Goal: Contribute content: Contribute content

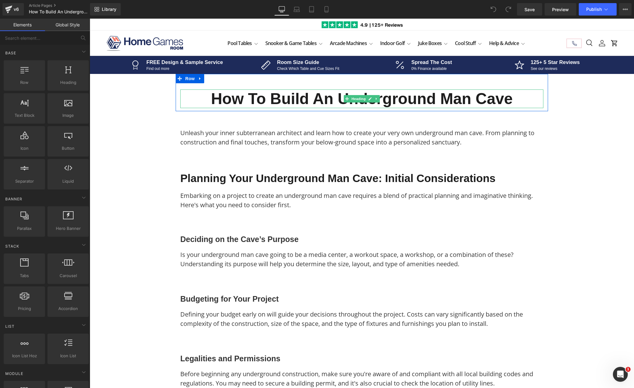
click at [241, 97] on h1 "How to Build an Underground Man Cave" at bounding box center [361, 98] width 363 height 19
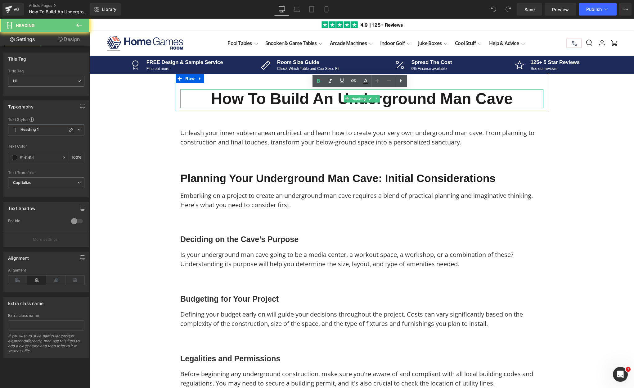
click at [255, 98] on h1 "How to Build an Underground Man Cave" at bounding box center [361, 98] width 363 height 19
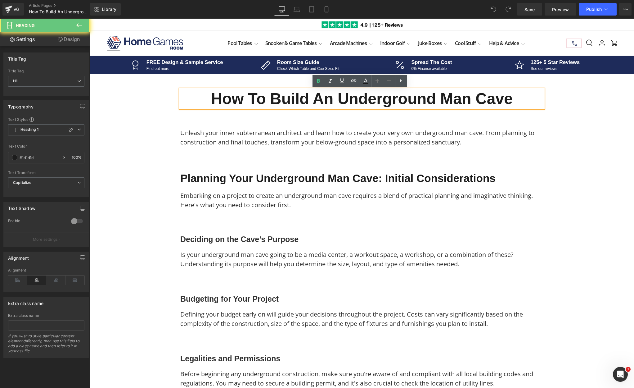
click at [262, 98] on h1 "How to Build an Underground Man Cave" at bounding box center [361, 98] width 363 height 19
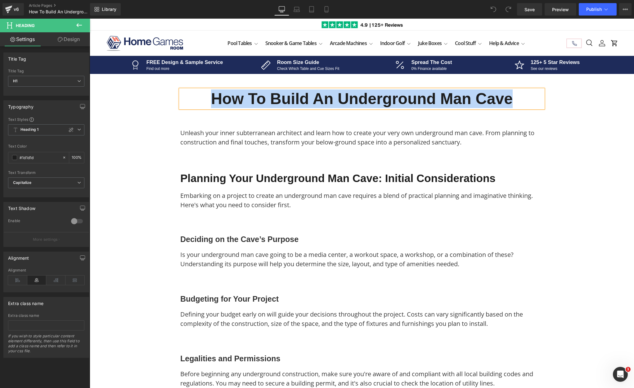
copy h1 "How to Build an Underground Man Cave"
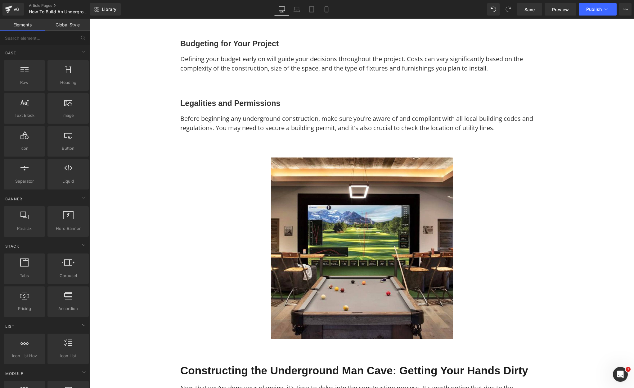
scroll to position [311, 0]
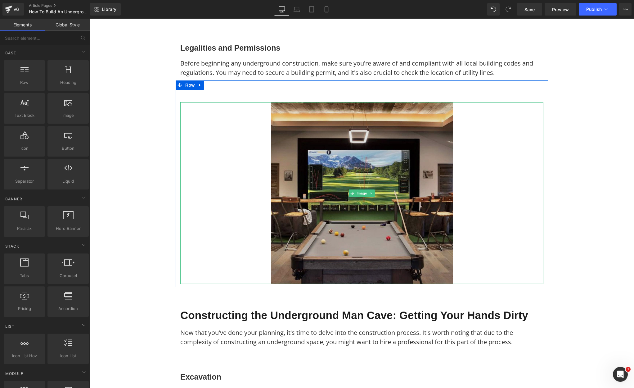
click at [352, 212] on img at bounding box center [362, 193] width 182 height 182
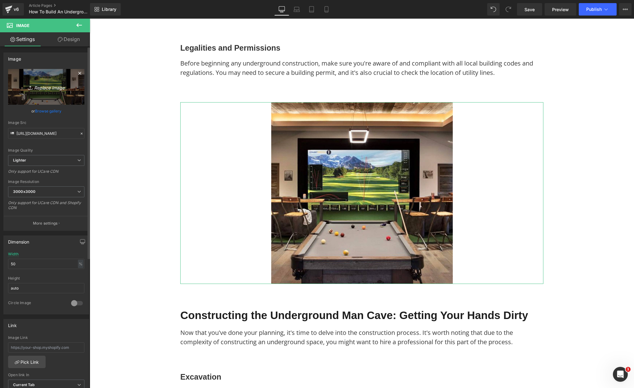
click at [53, 88] on icon "Replace Image" at bounding box center [46, 87] width 50 height 8
type input "C:\fakepath\Pool Tables Free Images (80).png"
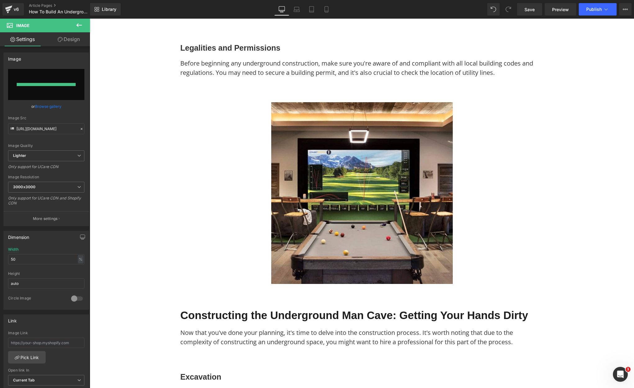
type input "https://ucarecdn.com/2a9e566f-9863-43ee-bb66-ae682a935d2d/-/format/auto/-/previ…"
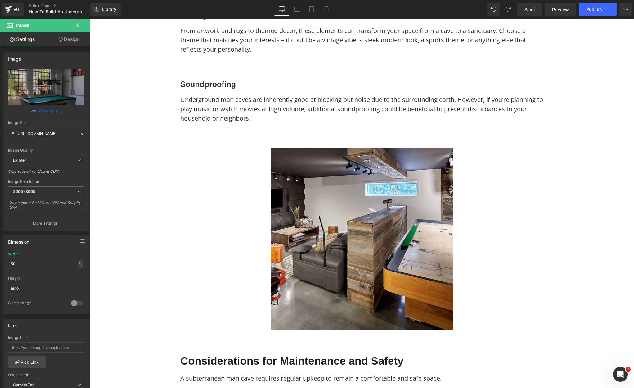
scroll to position [1118, 0]
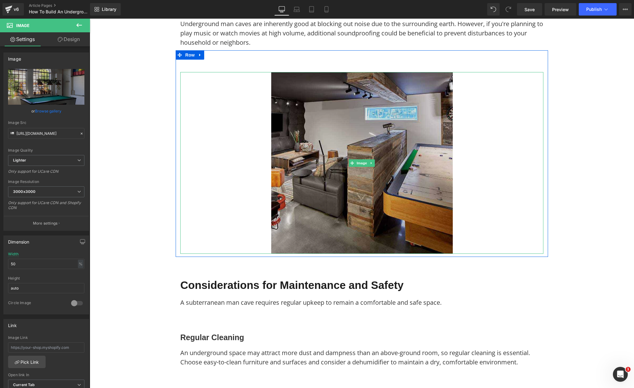
click at [333, 170] on img at bounding box center [362, 163] width 182 height 182
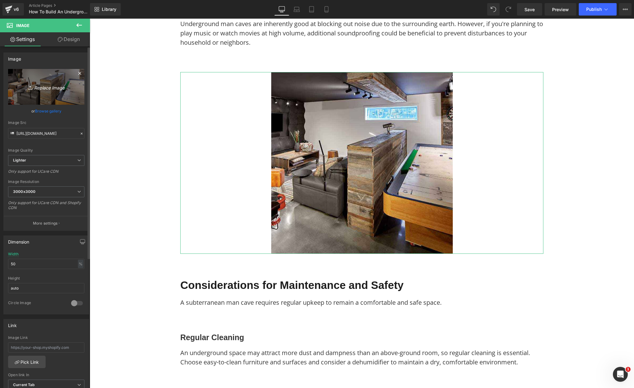
click at [54, 88] on icon "Replace Image" at bounding box center [46, 87] width 50 height 8
type input "C:\fakepath\Pool Tables Free Images (81).png"
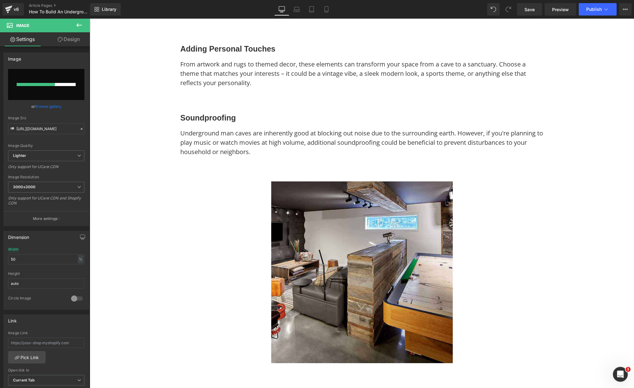
scroll to position [1056, 0]
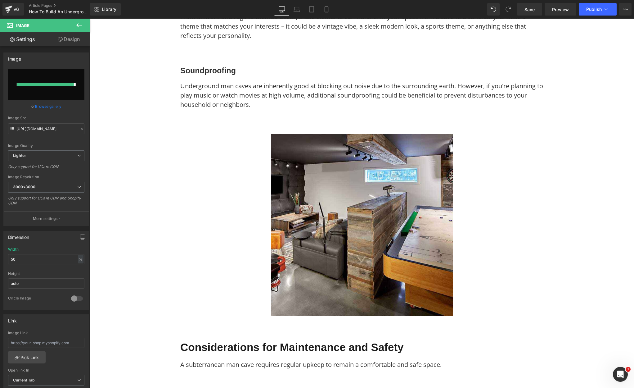
type input "https://ucarecdn.com/cc281fbe-817f-40b5-8463-1a936029c2fb/-/format/auto/-/previ…"
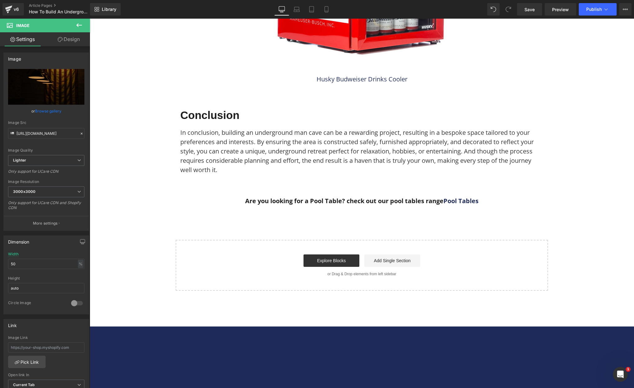
scroll to position [2391, 0]
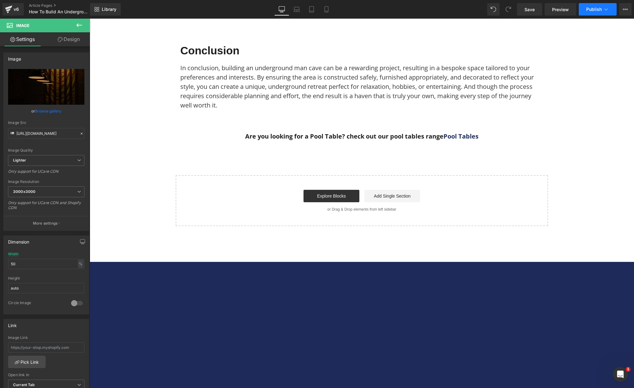
click at [595, 13] on button "Publish" at bounding box center [598, 9] width 38 height 12
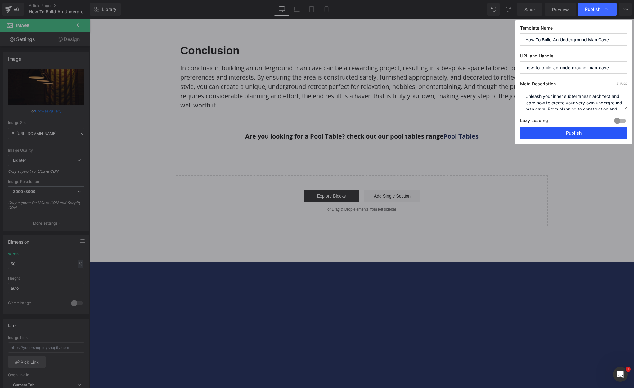
click at [544, 134] on button "Publish" at bounding box center [573, 133] width 107 height 12
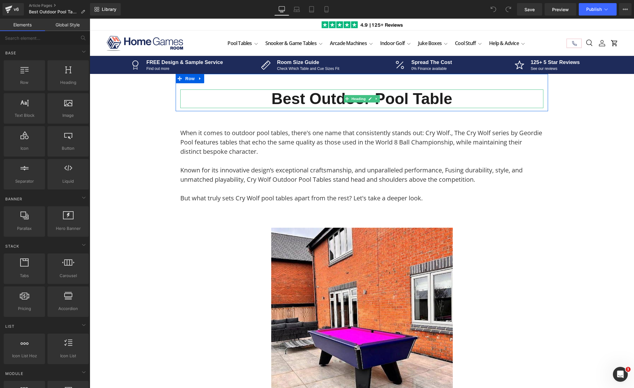
click at [302, 97] on h1 "Best Outdoor Pool Table" at bounding box center [361, 98] width 363 height 19
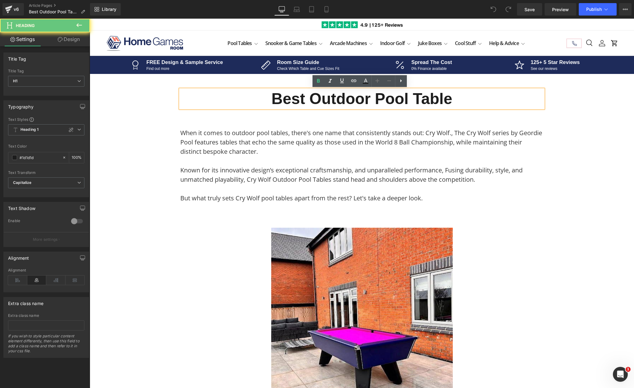
click at [311, 96] on h1 "Best Outdoor Pool Table" at bounding box center [361, 98] width 363 height 19
click at [318, 96] on h1 "Best Outdoor Pool Table" at bounding box center [361, 98] width 363 height 19
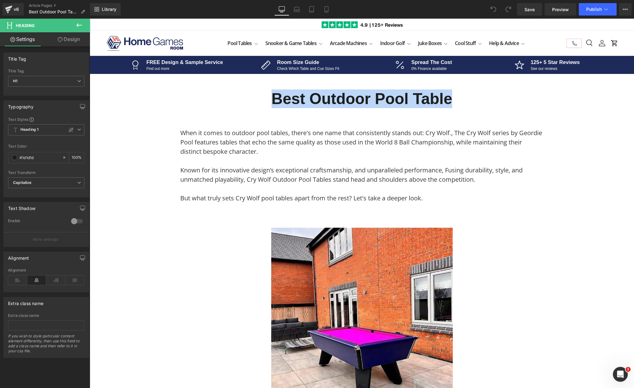
copy h1 "Best Outdoor Pool Table"
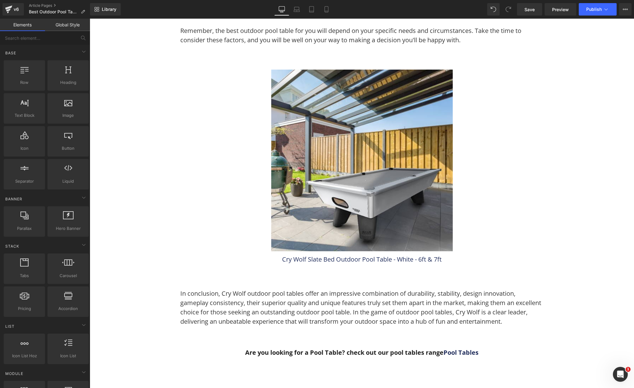
scroll to position [1584, 0]
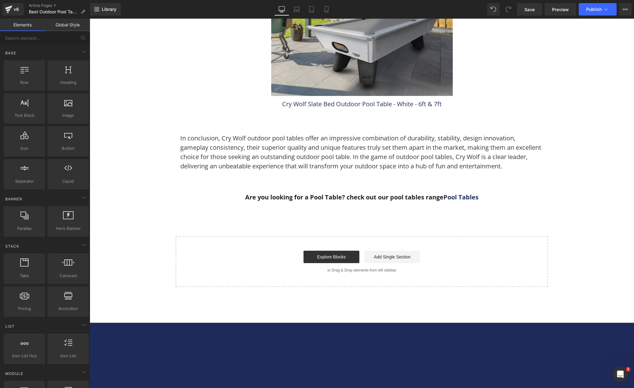
drag, startPoint x: 136, startPoint y: 260, endPoint x: 413, endPoint y: 82, distance: 329.0
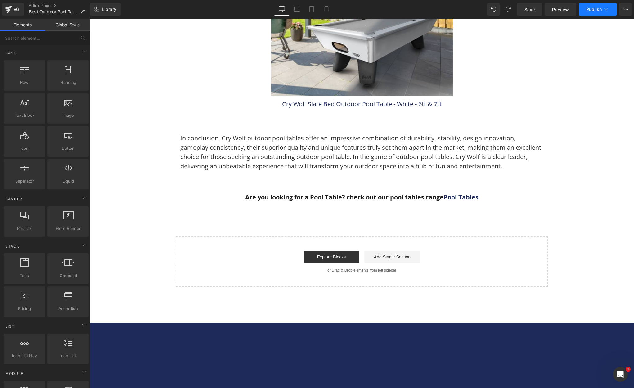
click at [597, 11] on span "Publish" at bounding box center [595, 9] width 16 height 5
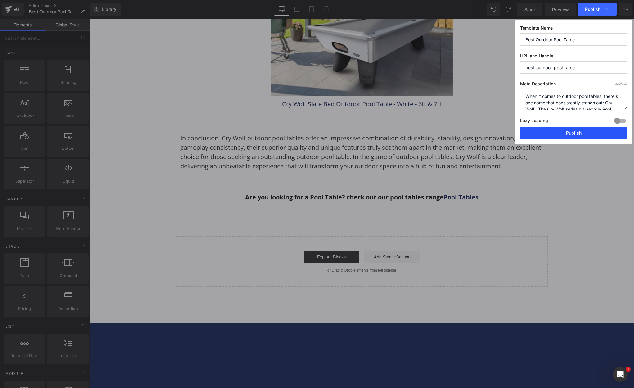
click at [543, 136] on button "Publish" at bounding box center [573, 133] width 107 height 12
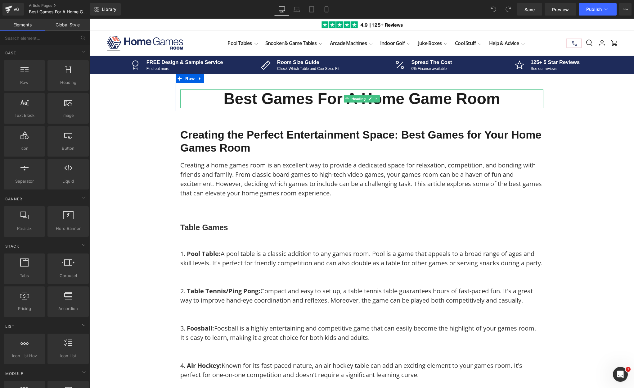
click at [296, 102] on h1 "Best Games For A Home Game Room" at bounding box center [361, 98] width 363 height 19
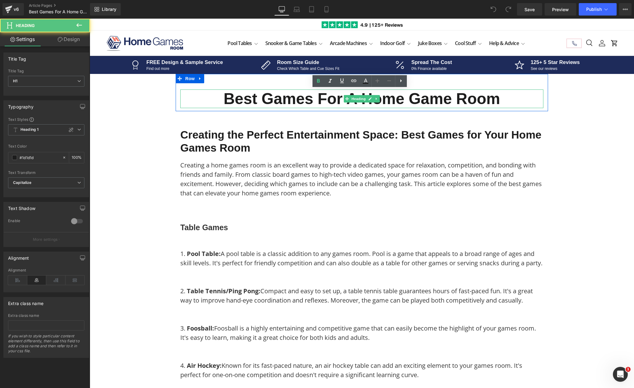
click at [303, 98] on h1 "Best Games For A Home Game Room" at bounding box center [361, 98] width 363 height 19
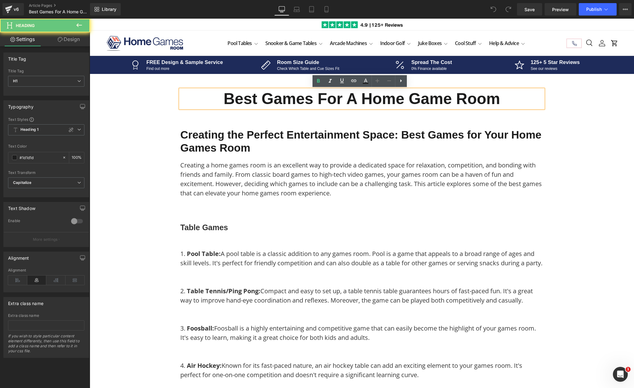
click at [307, 98] on h1 "Best Games For A Home Game Room" at bounding box center [361, 98] width 363 height 19
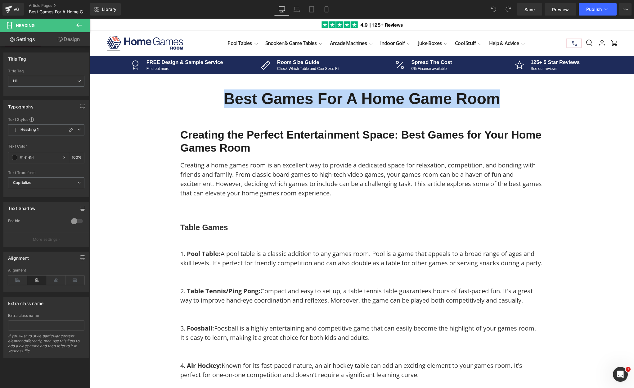
copy h1 "Best Games For A Home Game Room"
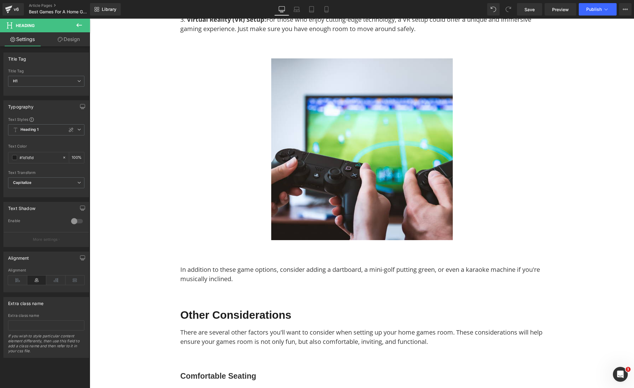
scroll to position [807, 0]
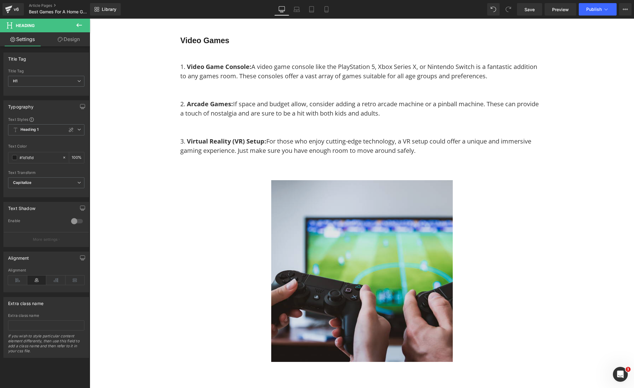
click at [354, 303] on img at bounding box center [362, 271] width 182 height 182
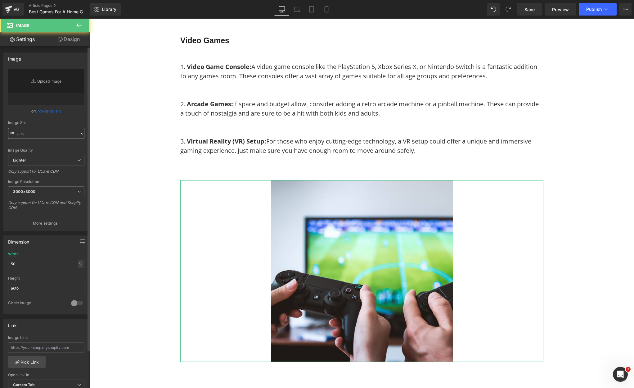
type input "https://ucarecdn.com/91c20e29-a6fe-40e4-823c-2473ef2317e3/-/format/auto/-/previ…"
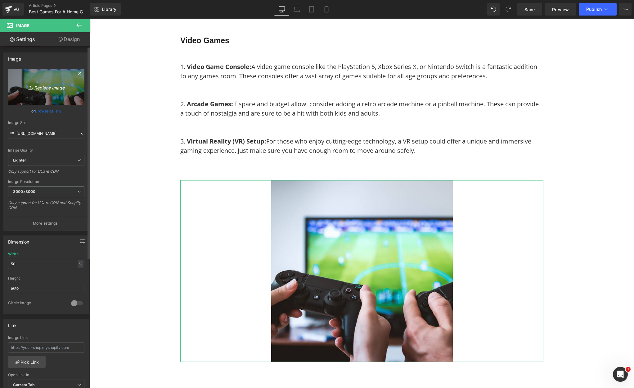
click at [51, 89] on icon "Replace Image" at bounding box center [46, 87] width 50 height 8
type input "C:\fakepath\Pool Tables Free Images (82).png"
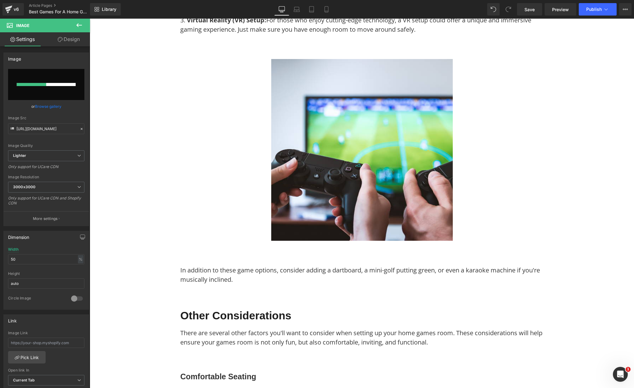
scroll to position [932, 0]
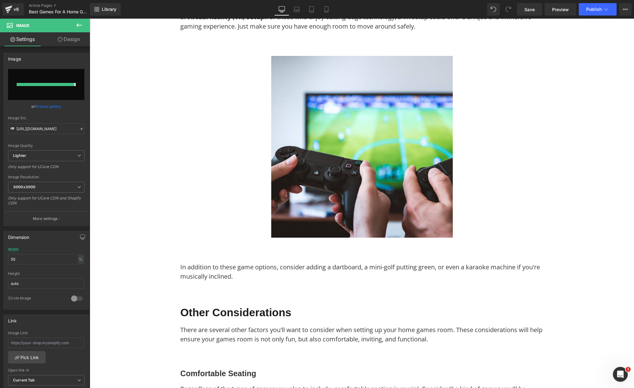
type input "https://ucarecdn.com/f7736c05-903c-4c07-bf8e-865731bfa258/-/format/auto/-/previ…"
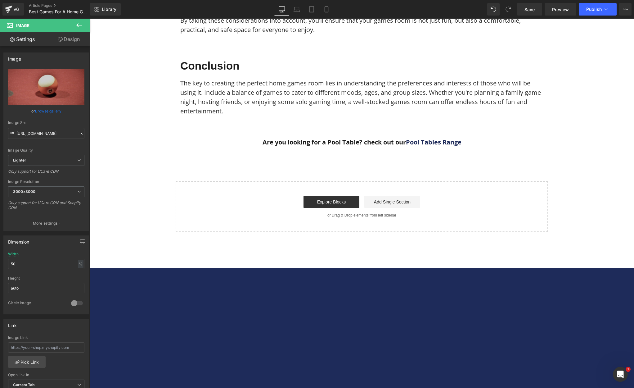
scroll to position [2112, 0]
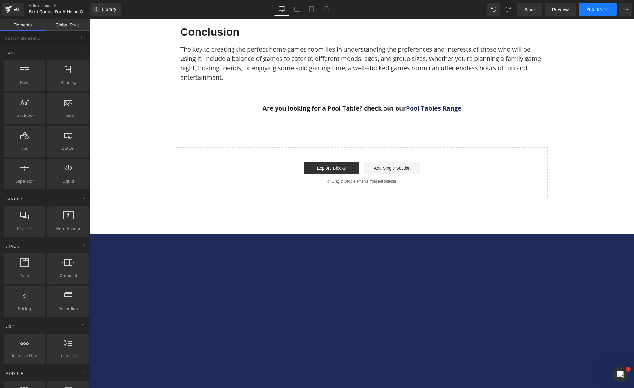
click at [590, 4] on button "Publish" at bounding box center [598, 9] width 38 height 12
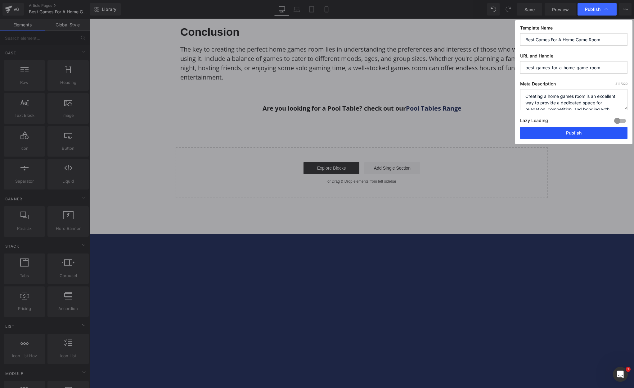
click at [537, 136] on button "Publish" at bounding box center [573, 133] width 107 height 12
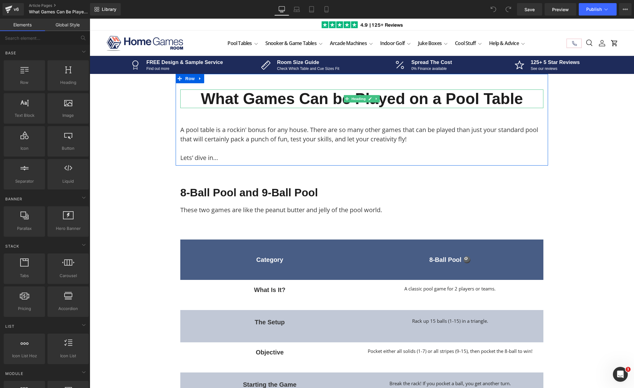
click at [260, 100] on h1 "What Games Can be Played on a Pool Table" at bounding box center [361, 98] width 363 height 19
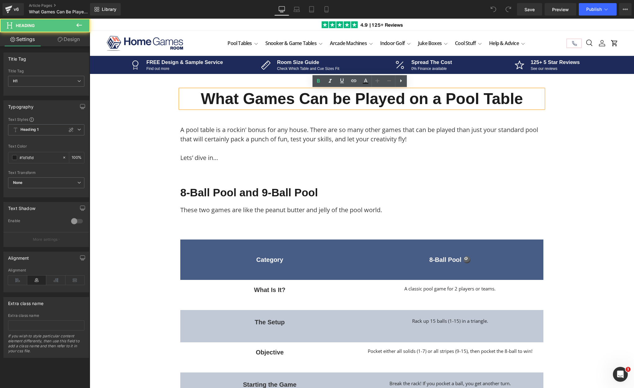
click at [277, 99] on h1 "What Games Can be Played on a Pool Table" at bounding box center [361, 98] width 363 height 19
click at [286, 98] on h1 "What Games Can be Played on a Pool Table" at bounding box center [361, 98] width 363 height 19
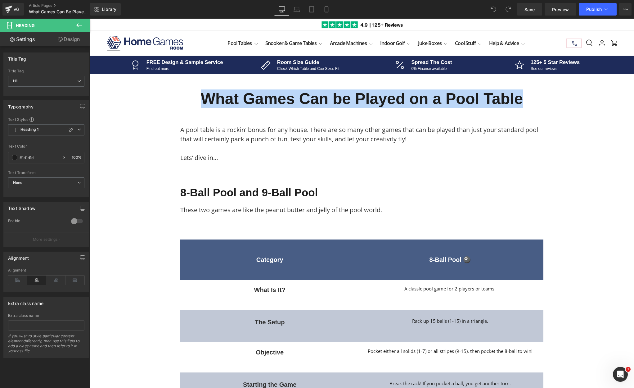
copy h1 "What Games Can be Played on a Pool Table"
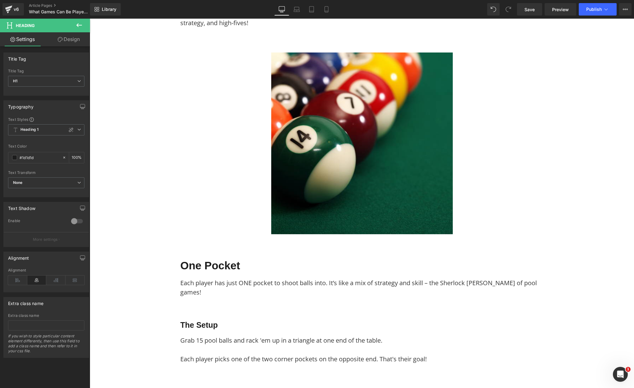
scroll to position [528, 0]
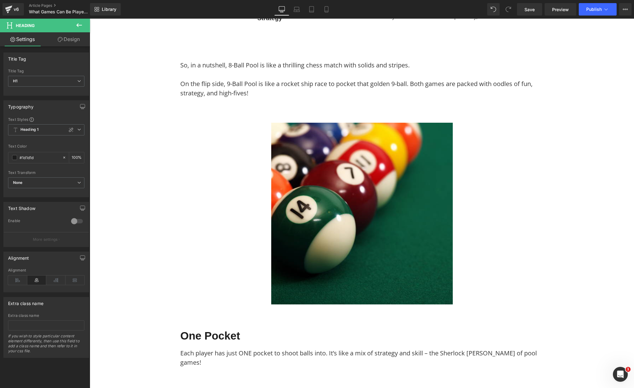
click at [329, 245] on img at bounding box center [362, 214] width 182 height 182
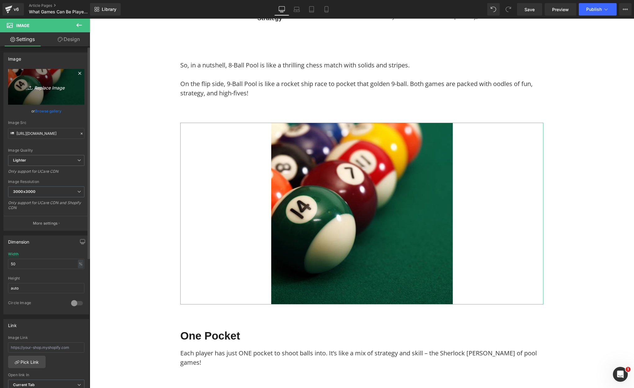
click at [52, 91] on link "Replace Image" at bounding box center [46, 87] width 76 height 36
type input "C:\fakepath\Pool Tables Free Images (83).png"
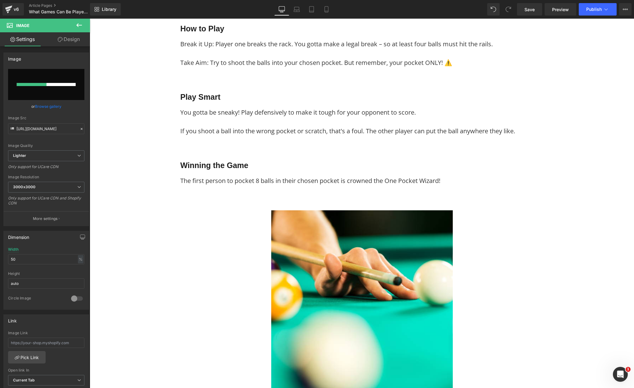
scroll to position [1118, 0]
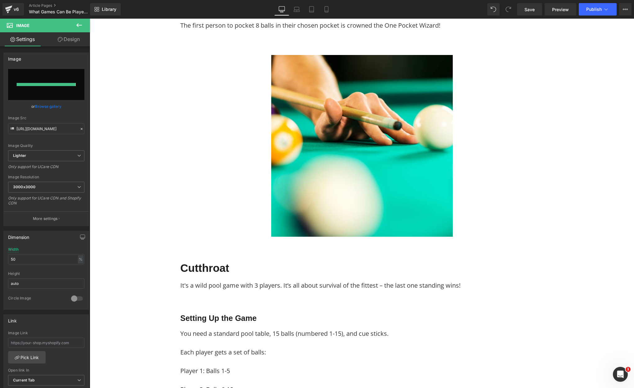
type input "[URL][DOMAIN_NAME]"
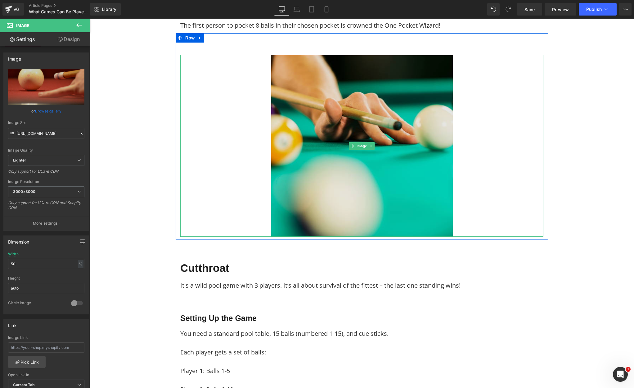
click at [405, 160] on img at bounding box center [362, 146] width 182 height 182
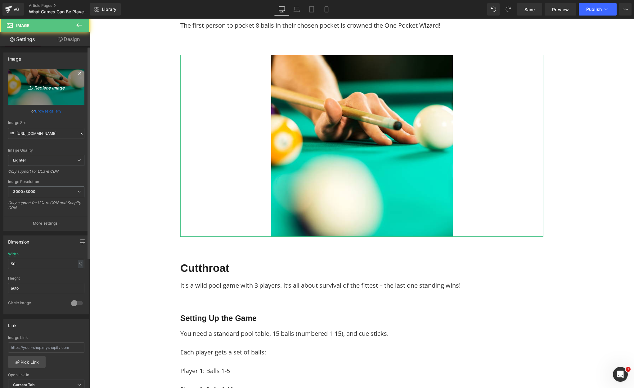
click at [50, 89] on icon "Replace Image" at bounding box center [46, 87] width 50 height 8
type input "C:\fakepath\Pool Tables Free Images (84).png"
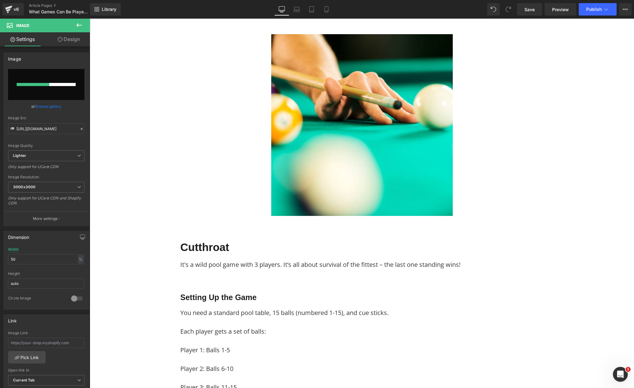
scroll to position [1149, 0]
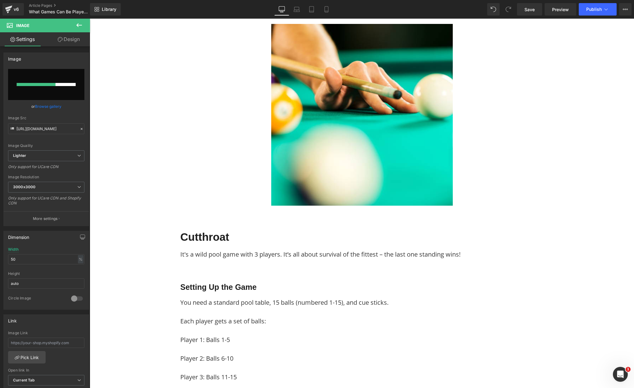
type input "[URL][DOMAIN_NAME]"
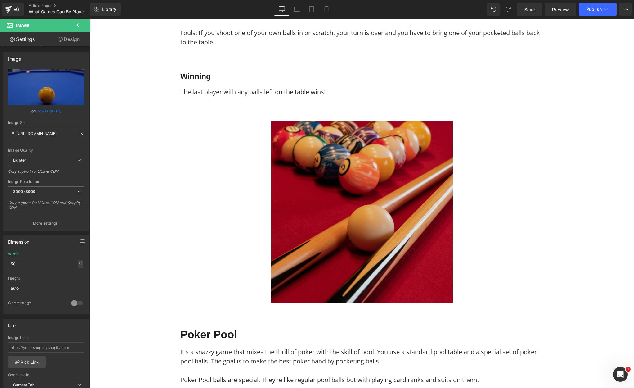
scroll to position [1615, 0]
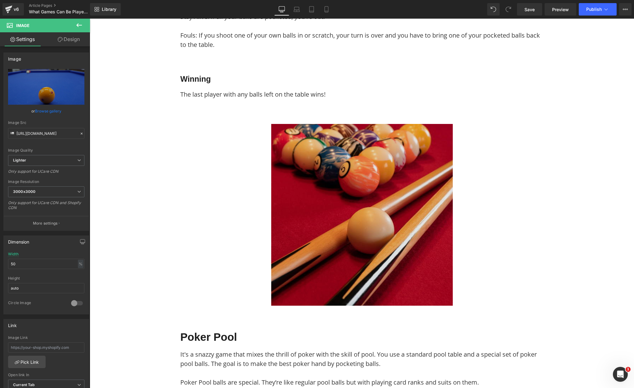
click at [355, 182] on img at bounding box center [362, 215] width 182 height 182
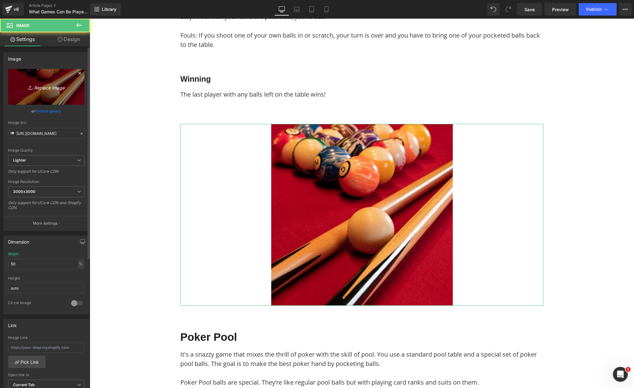
click at [50, 85] on icon "Replace Image" at bounding box center [46, 87] width 50 height 8
type input "C:\fakepath\Pool Tables Free Images (85).png"
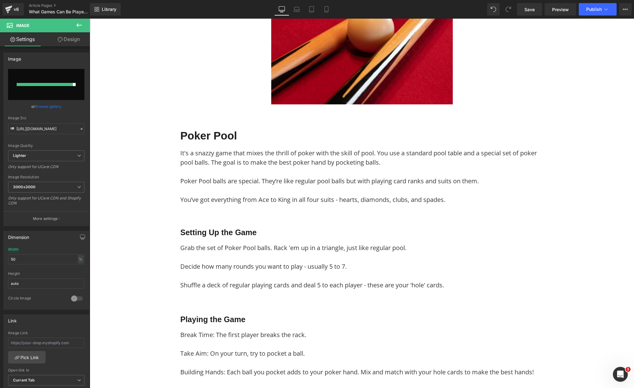
scroll to position [1770, 0]
